Goal: Task Accomplishment & Management: Manage account settings

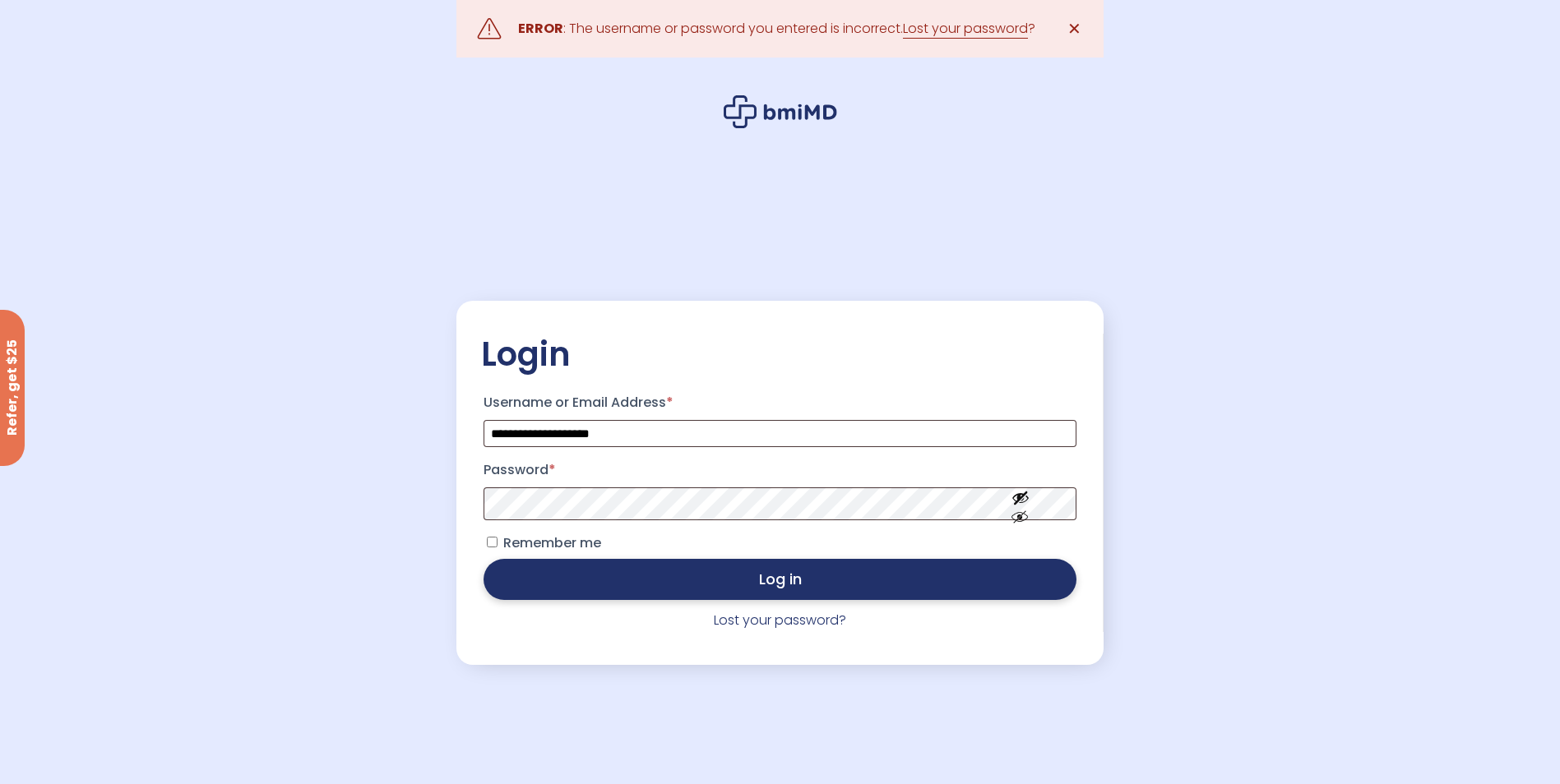
click at [865, 600] on button "Log in" at bounding box center [779, 579] width 592 height 41
click at [836, 586] on button "Log in" at bounding box center [779, 579] width 592 height 41
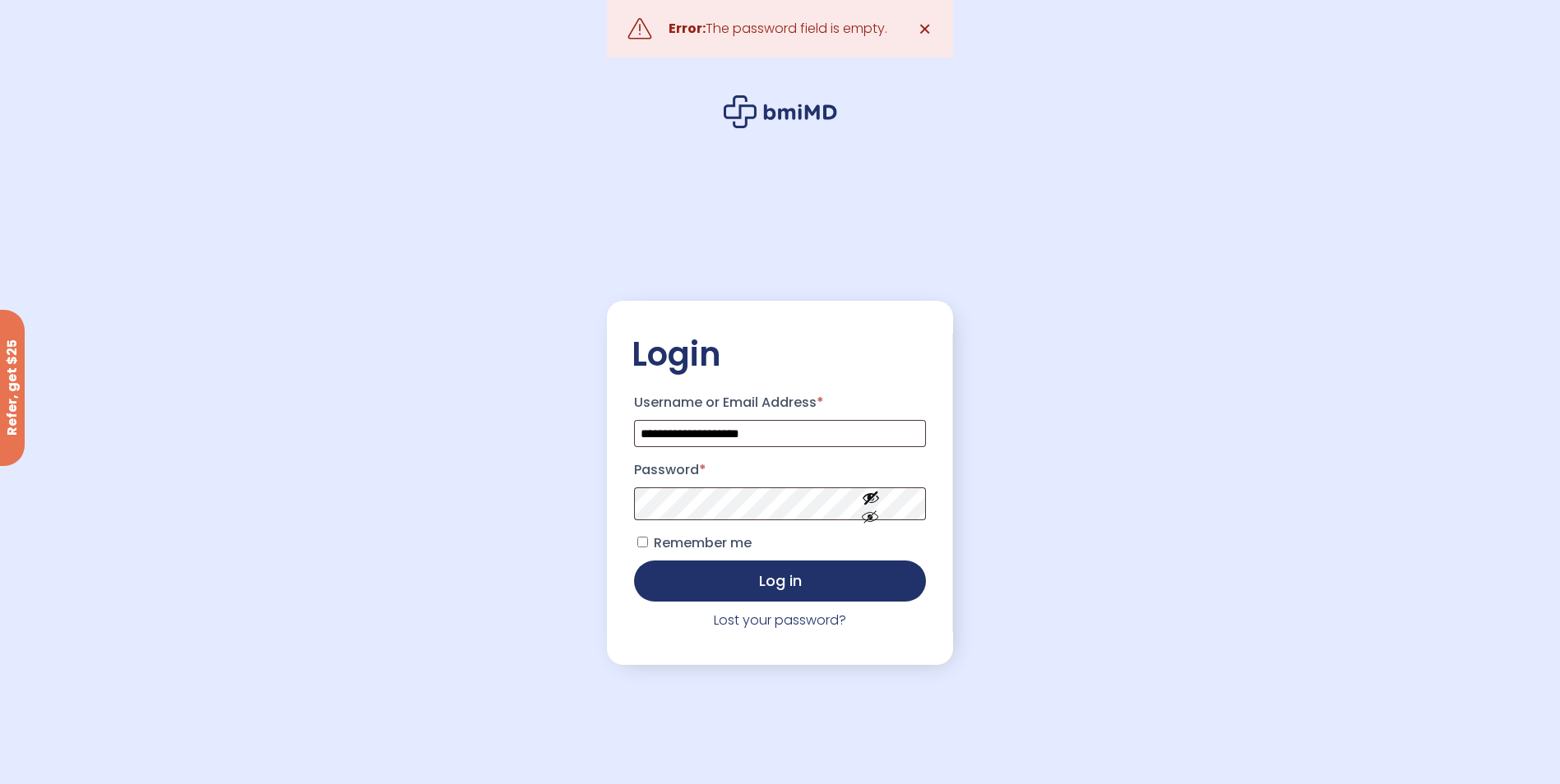
click at [922, 27] on span "✕" at bounding box center [925, 28] width 14 height 23
